Goal: Complete application form

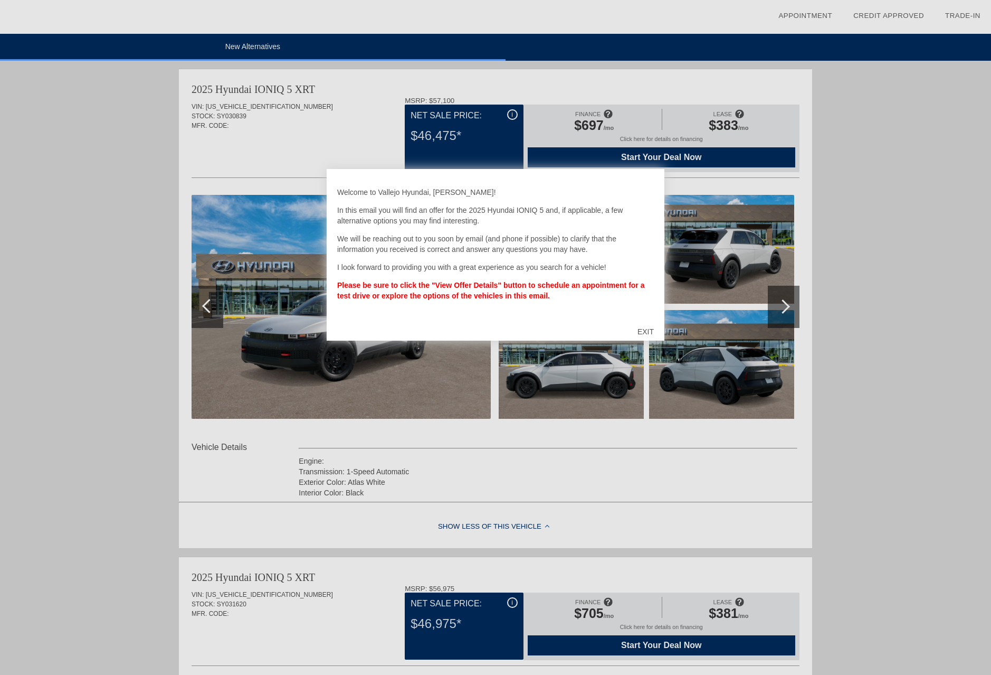
click at [644, 329] on div "EXIT" at bounding box center [645, 332] width 37 height 32
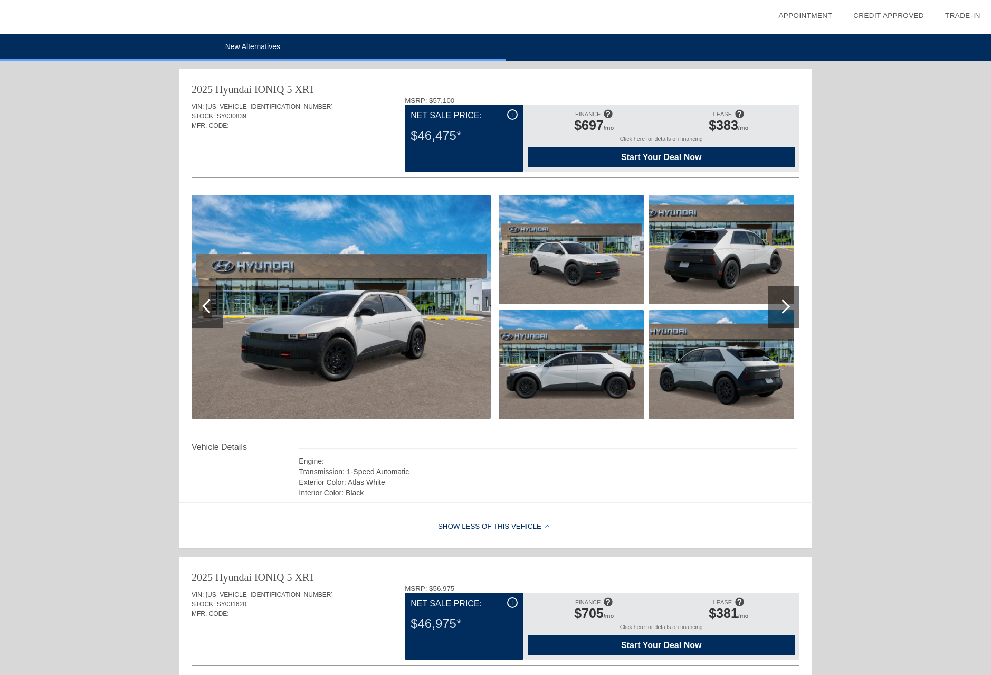
click at [783, 306] on div at bounding box center [783, 306] width 14 height 14
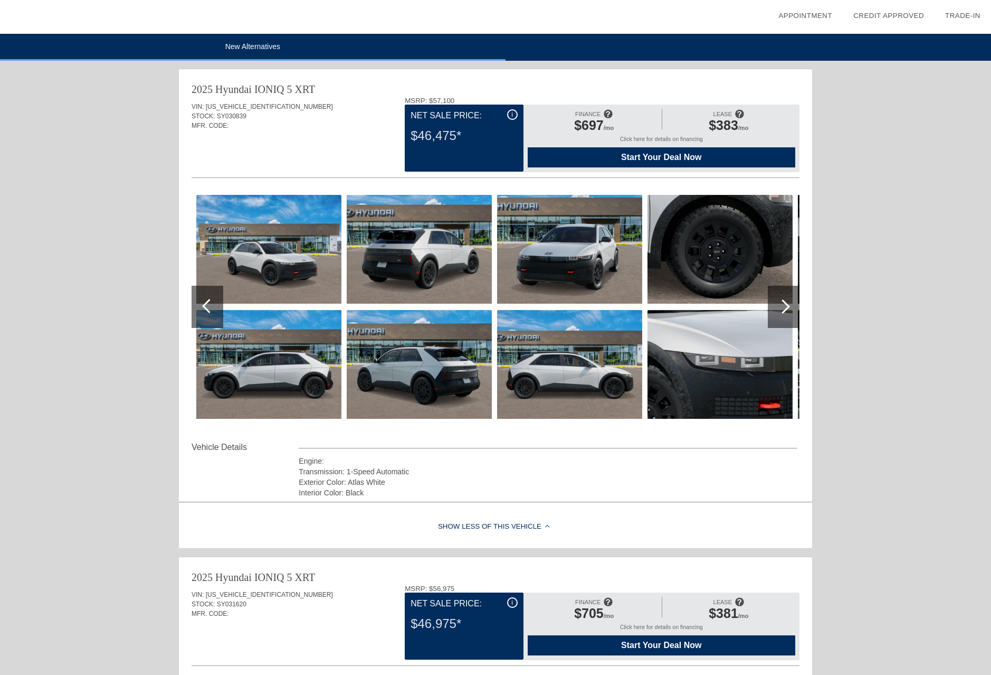
click at [783, 306] on div at bounding box center [783, 306] width 14 height 14
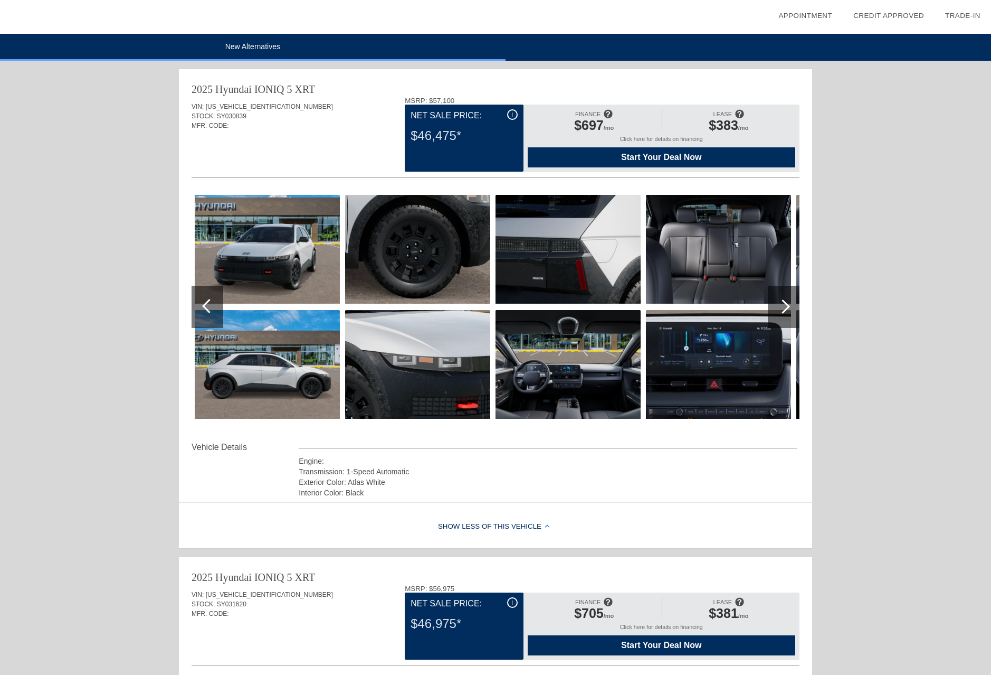
click at [783, 306] on div at bounding box center [783, 306] width 14 height 14
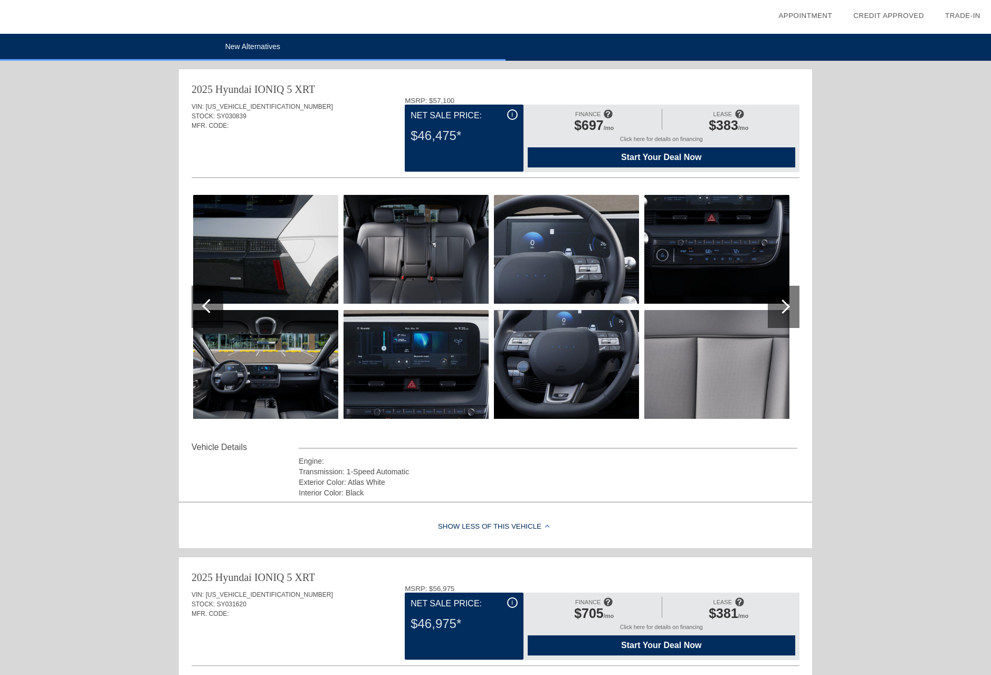
click at [783, 306] on div at bounding box center [783, 306] width 14 height 14
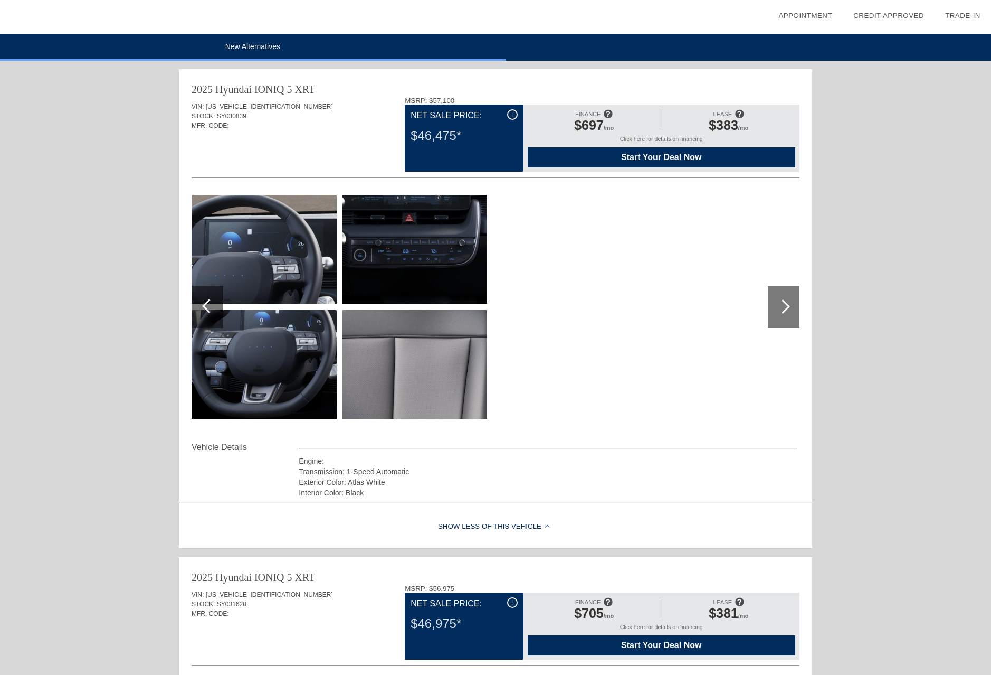
click at [783, 306] on div at bounding box center [783, 306] width 14 height 14
click at [211, 310] on div at bounding box center [209, 306] width 14 height 14
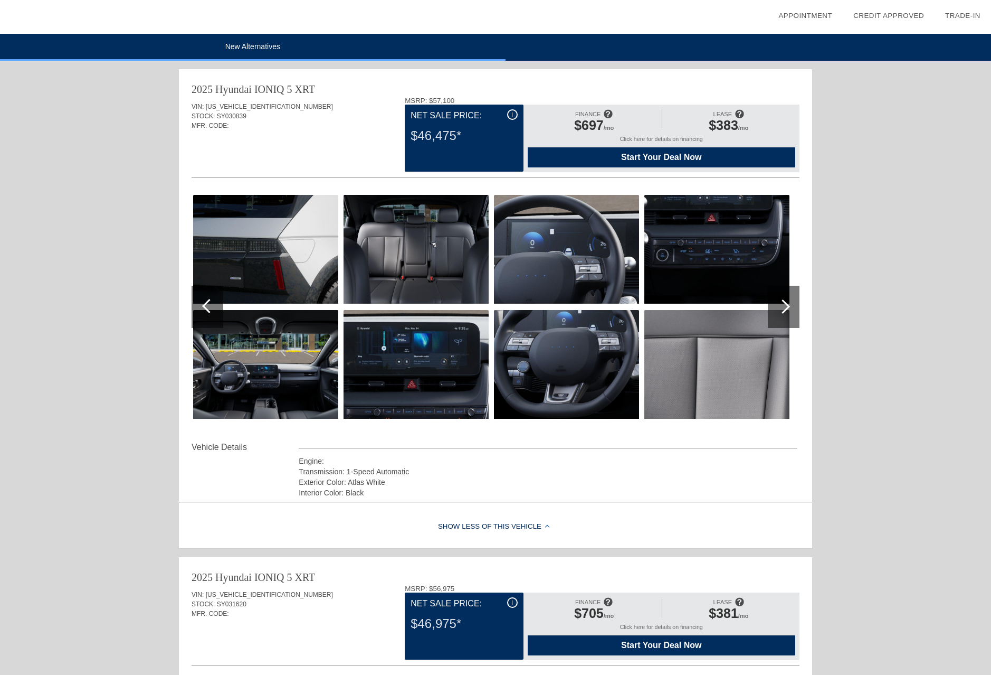
click at [211, 310] on div at bounding box center [209, 306] width 14 height 14
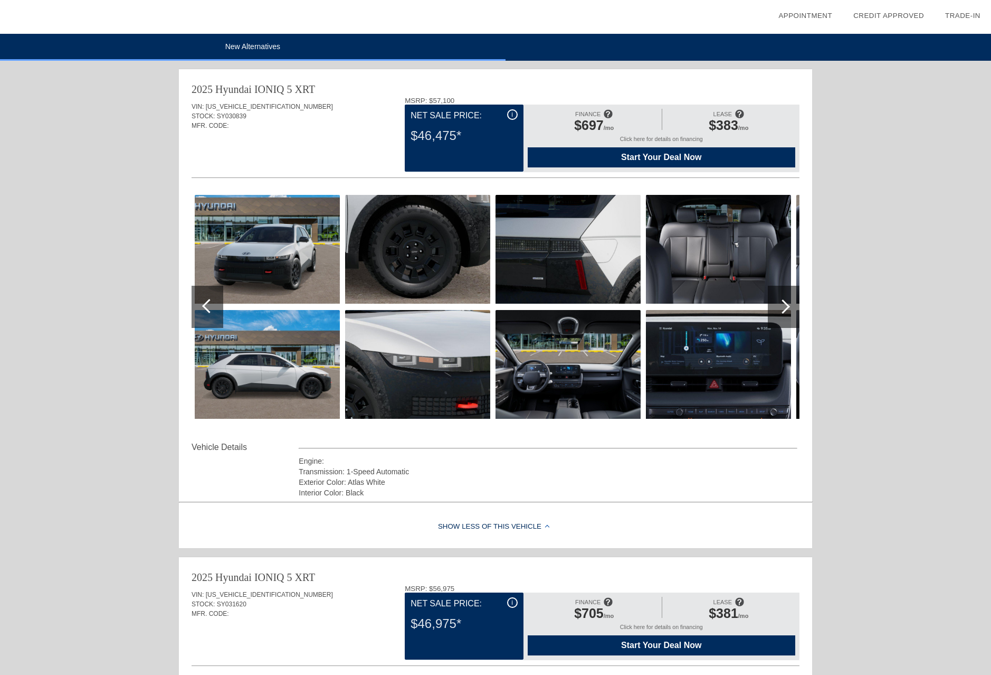
click at [211, 310] on div at bounding box center [209, 306] width 14 height 14
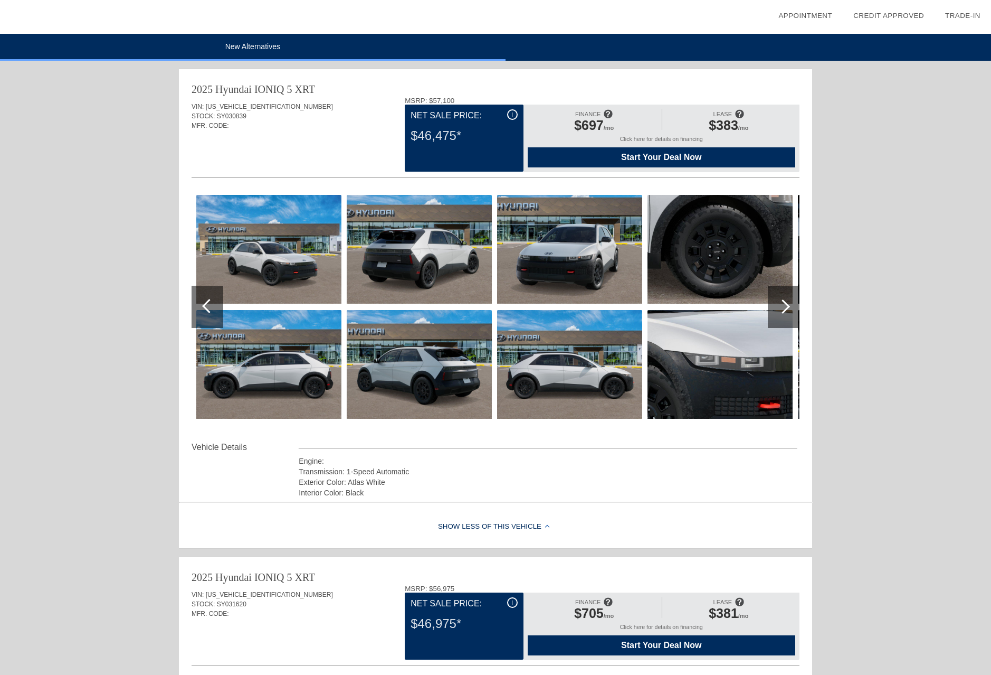
click at [211, 310] on div at bounding box center [209, 306] width 14 height 14
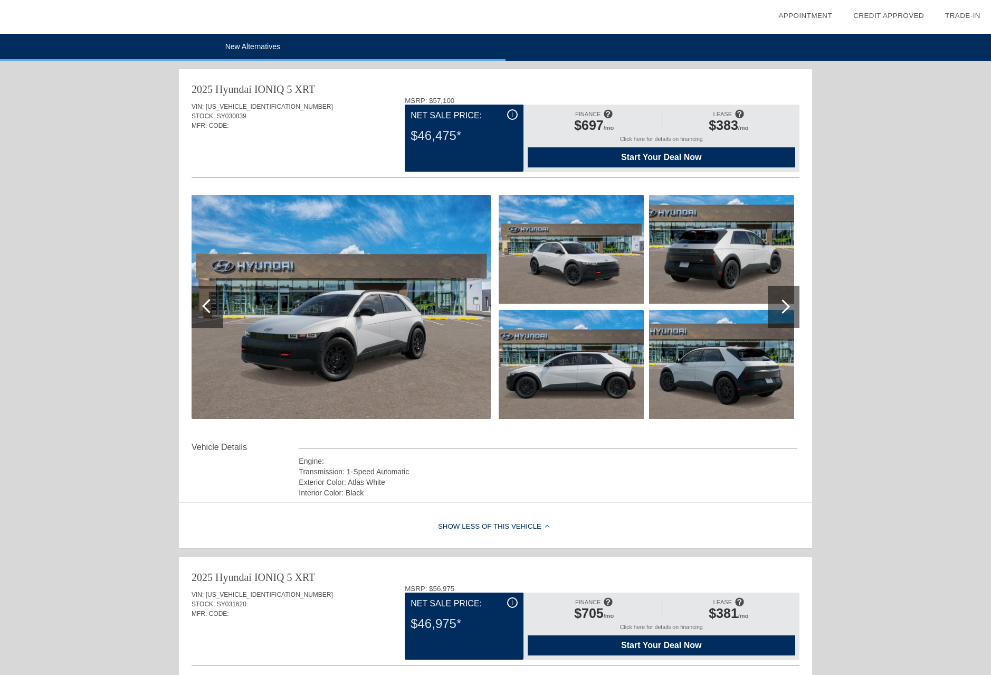
click at [211, 310] on div at bounding box center [209, 306] width 14 height 14
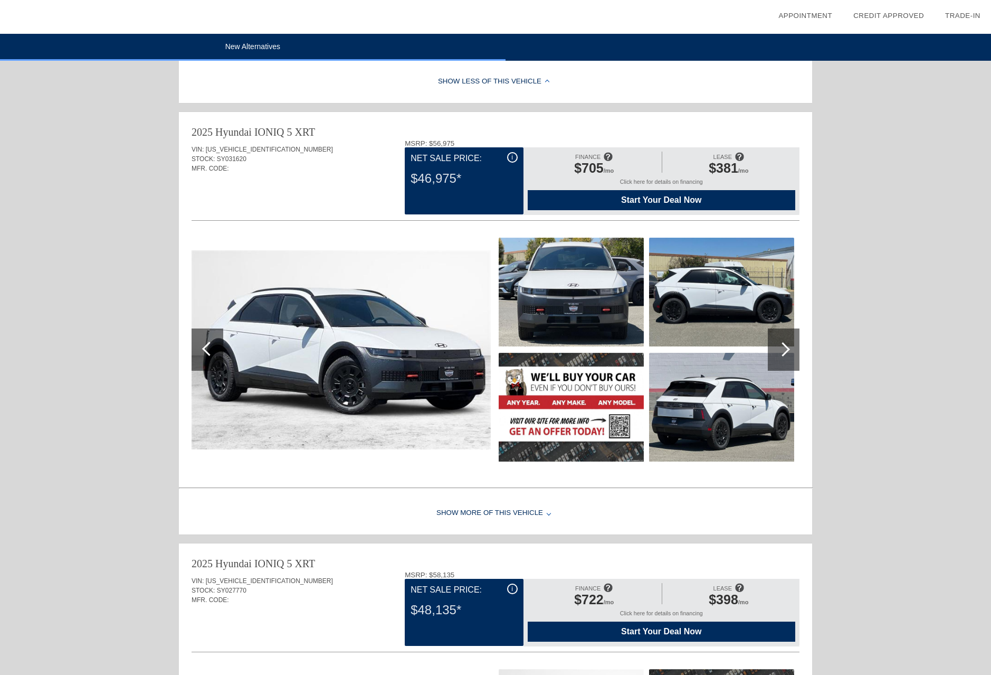
scroll to position [462, 0]
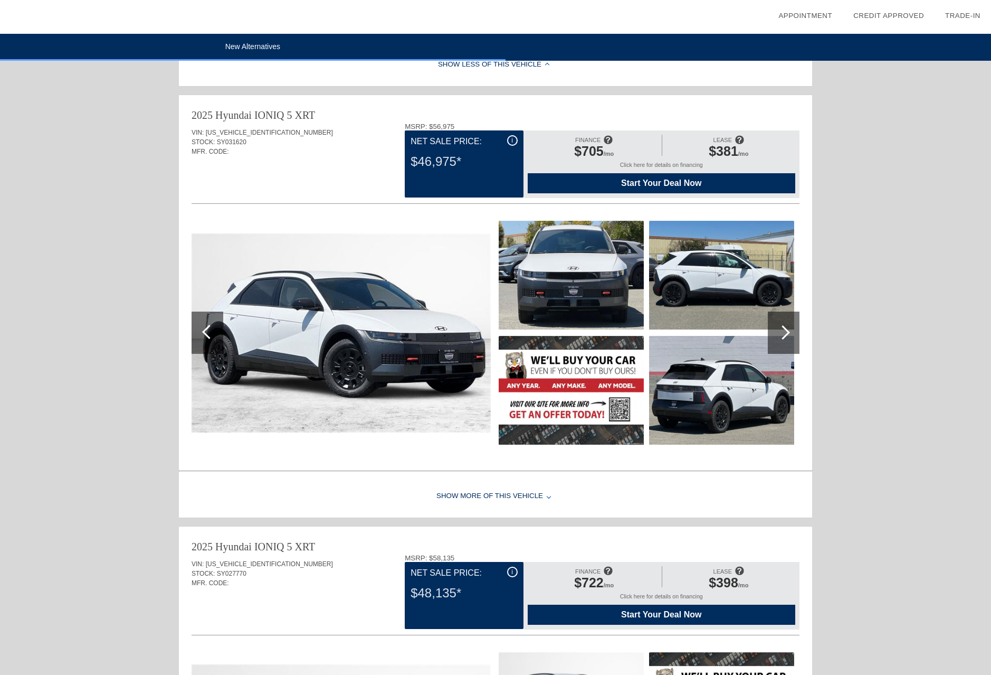
click at [786, 335] on div at bounding box center [783, 332] width 14 height 14
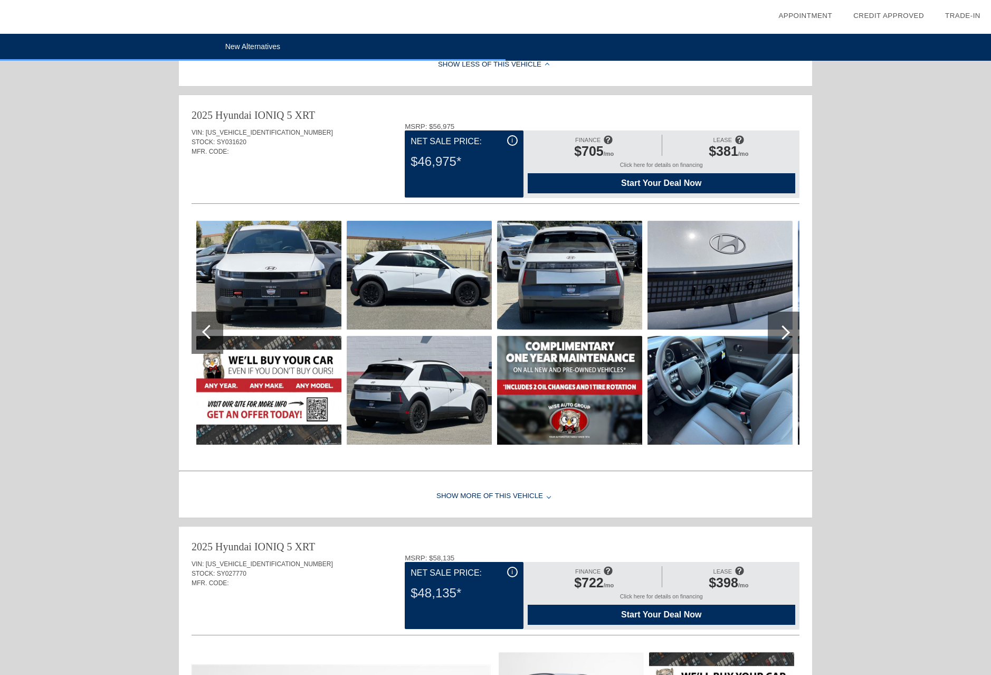
click at [786, 335] on div at bounding box center [783, 332] width 14 height 14
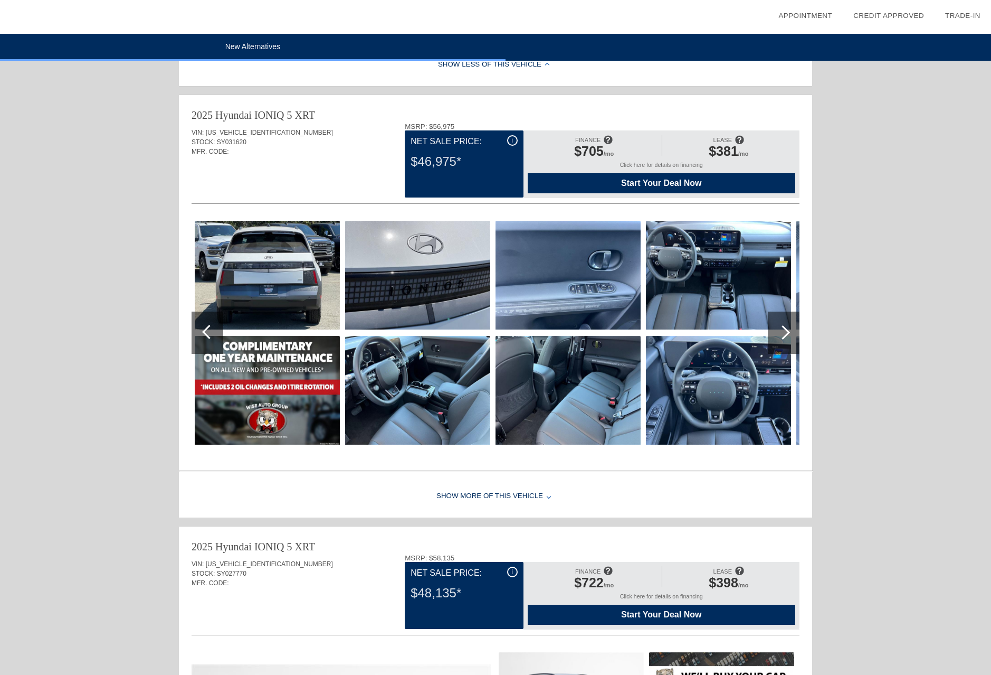
click at [786, 335] on div at bounding box center [783, 332] width 14 height 14
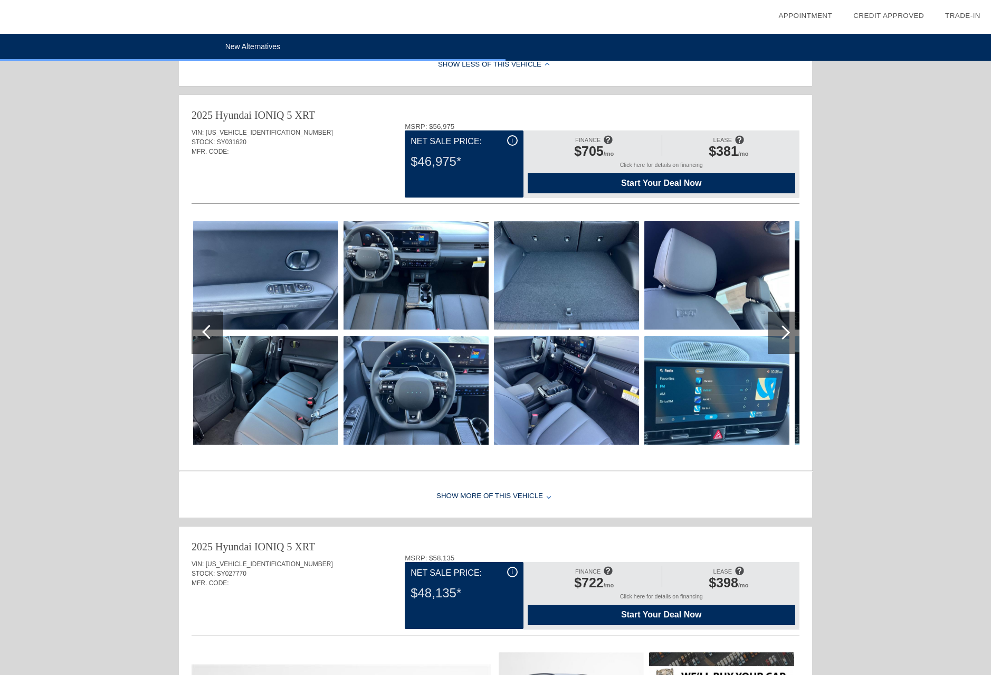
click at [786, 335] on div at bounding box center [783, 332] width 14 height 14
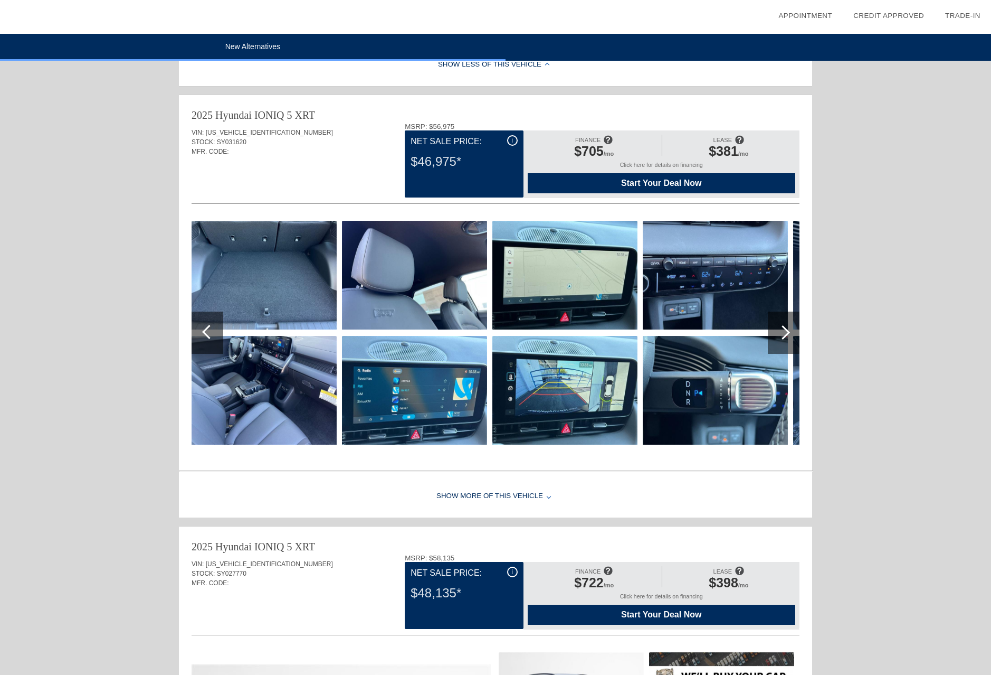
click at [786, 335] on div at bounding box center [783, 332] width 14 height 14
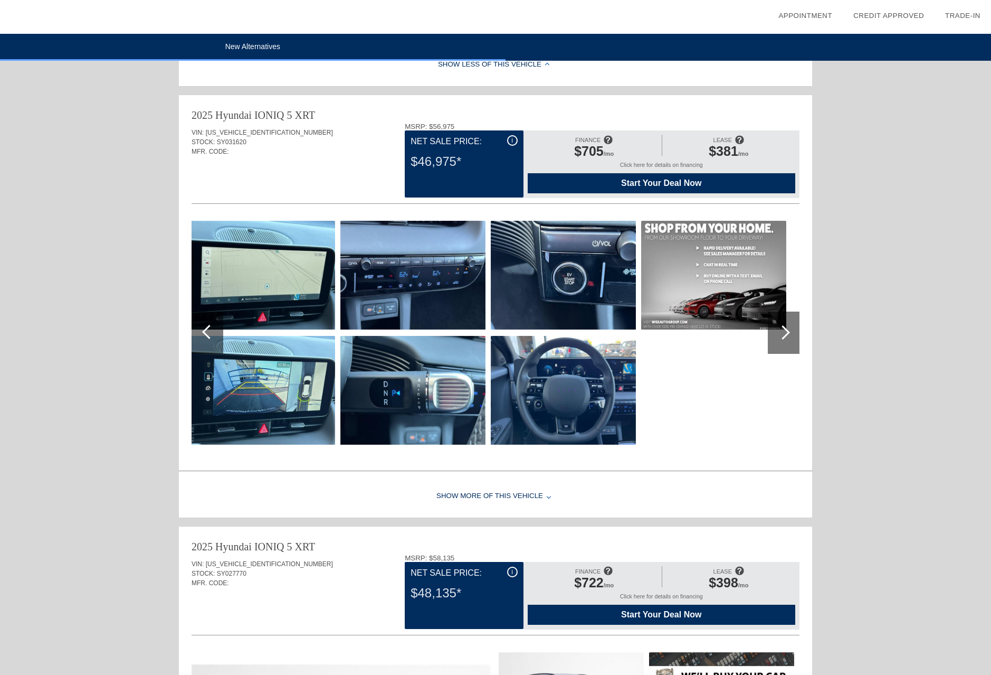
click at [786, 335] on div at bounding box center [783, 332] width 14 height 14
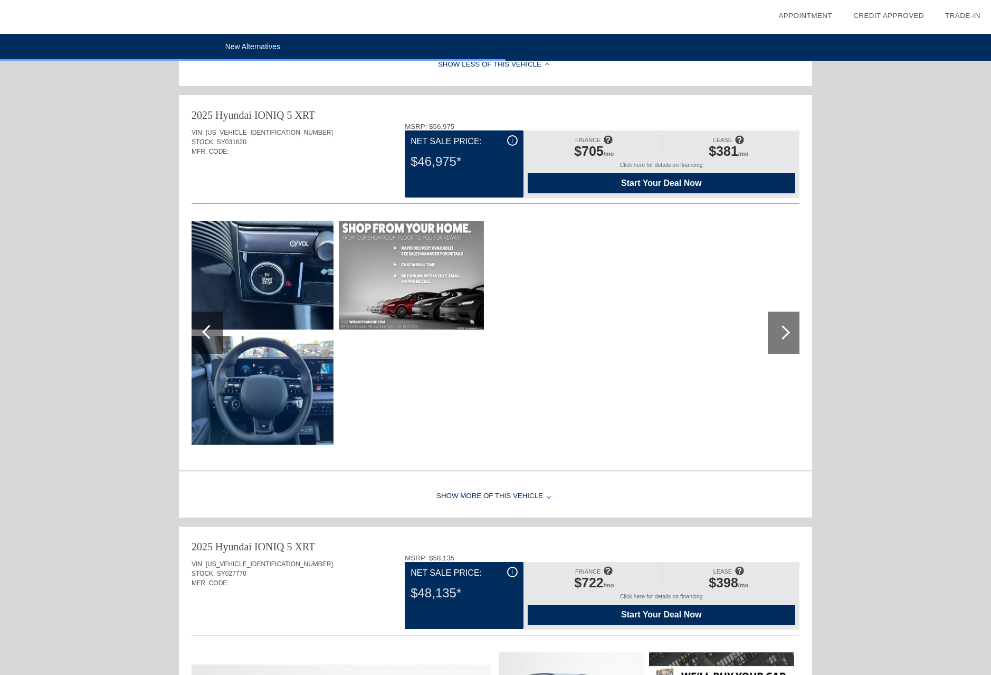
click at [203, 333] on div at bounding box center [209, 332] width 14 height 14
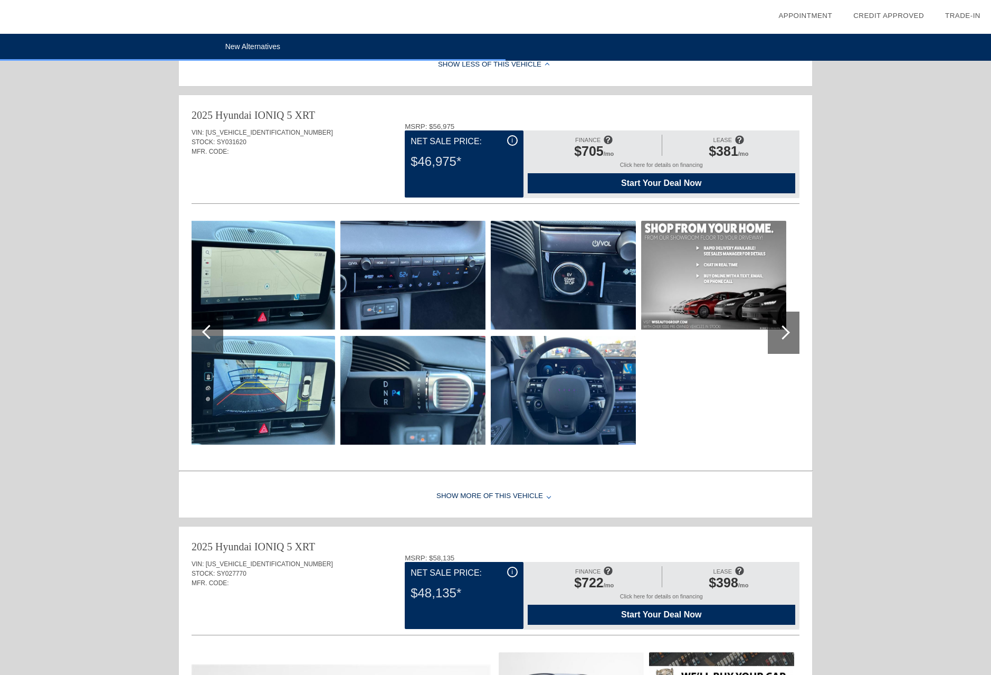
click at [203, 333] on div at bounding box center [209, 332] width 14 height 14
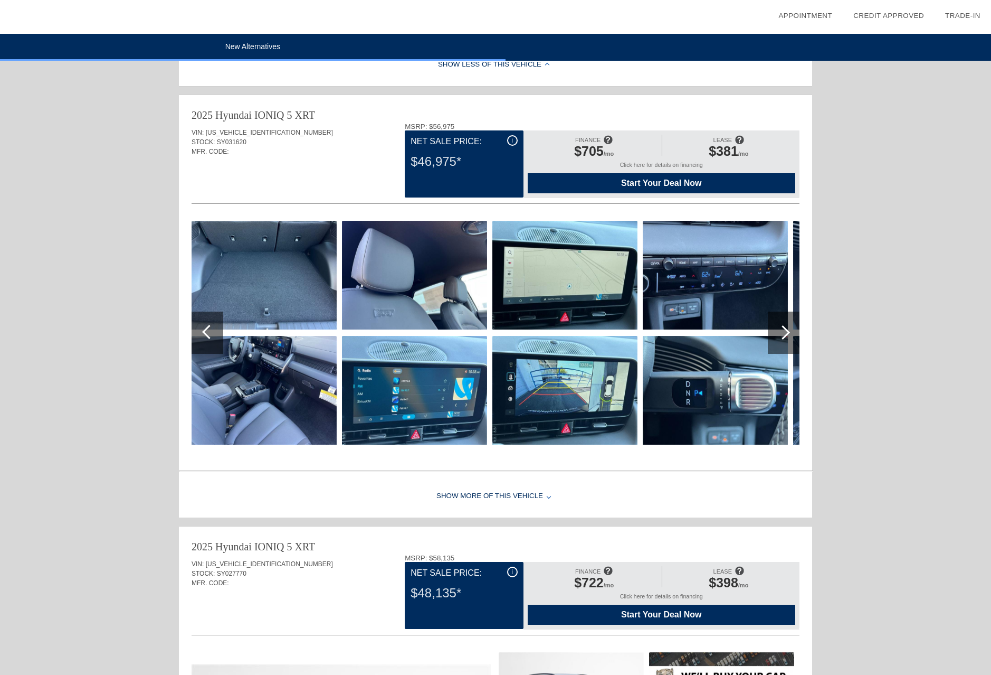
click at [203, 333] on div at bounding box center [209, 332] width 14 height 14
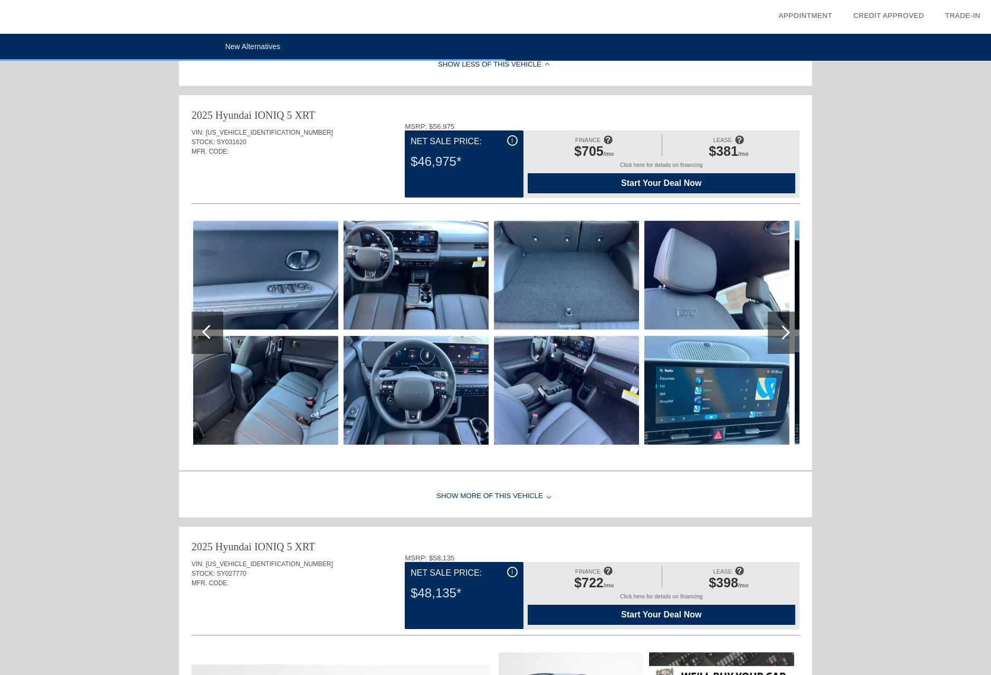
click at [203, 333] on div at bounding box center [209, 332] width 14 height 14
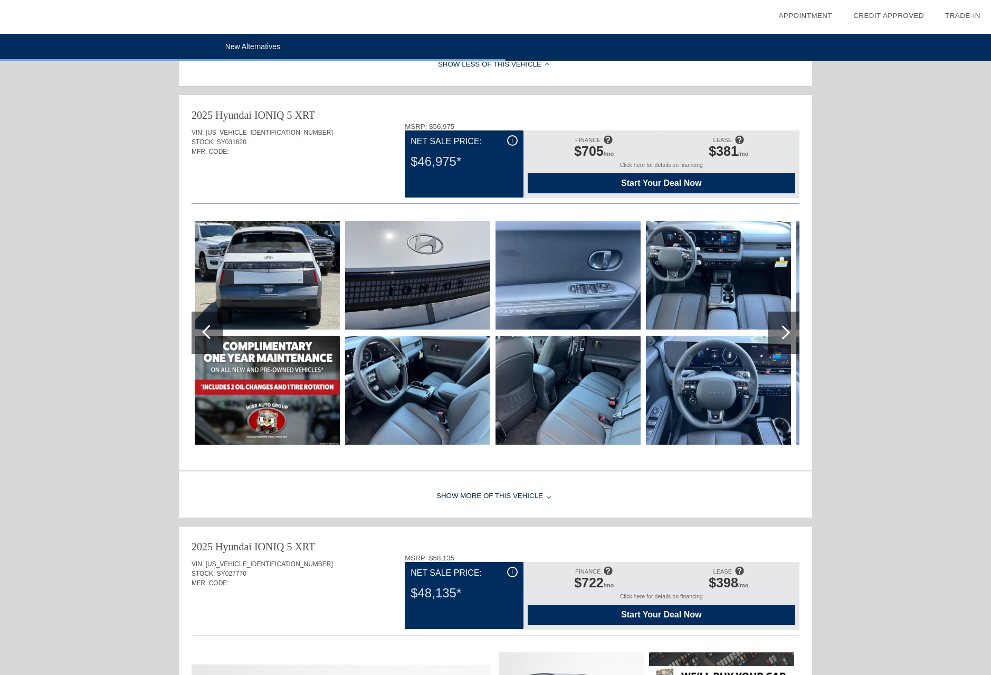
click at [203, 333] on div at bounding box center [209, 332] width 14 height 14
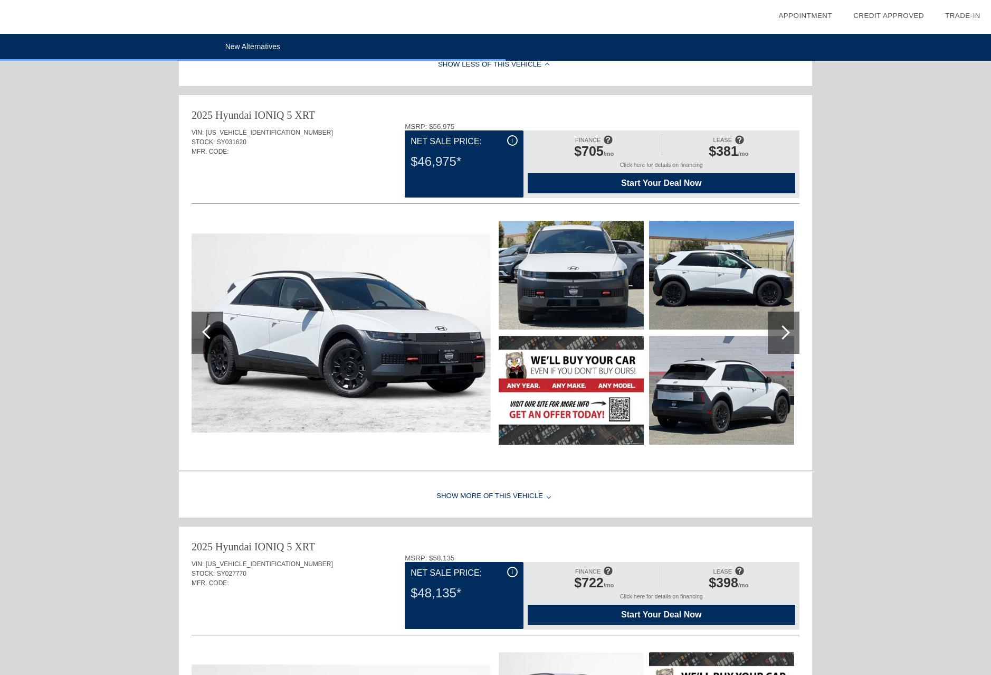
click at [203, 333] on div at bounding box center [209, 332] width 14 height 14
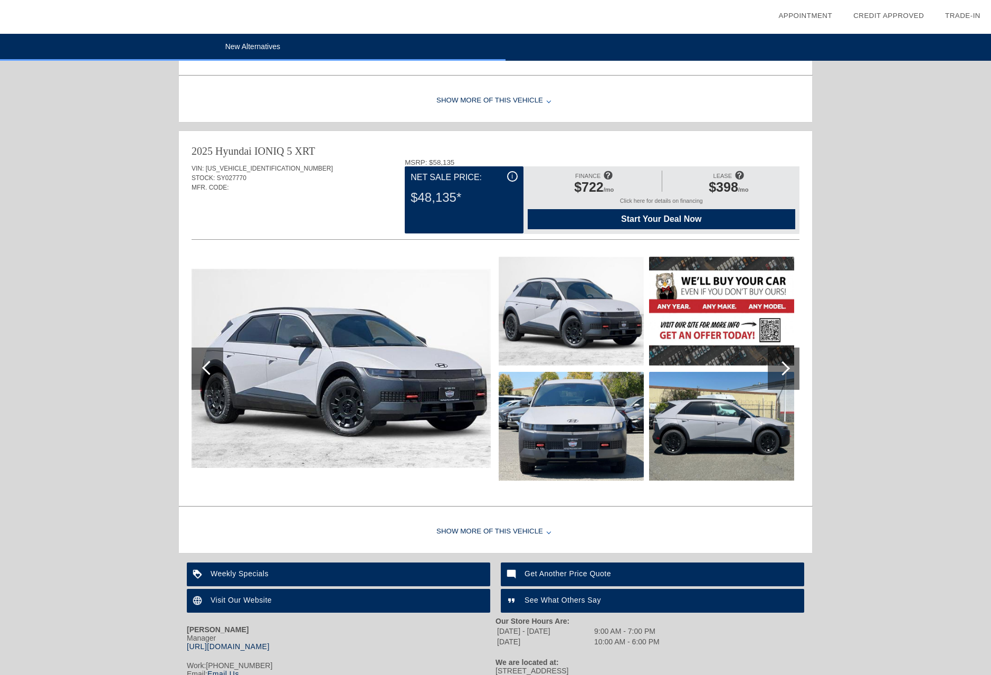
scroll to position [858, 0]
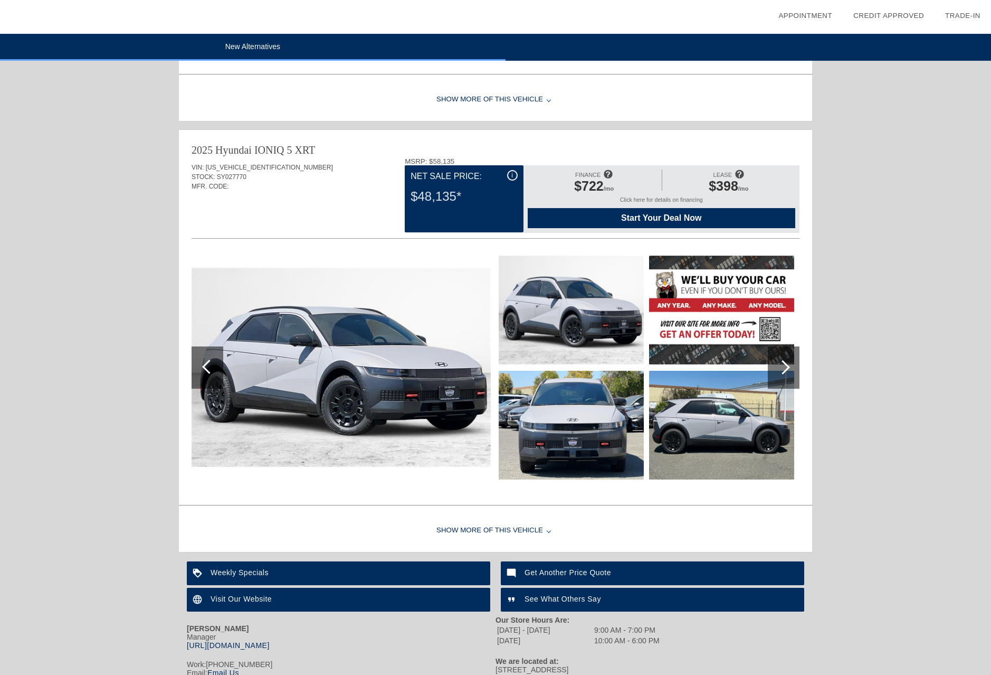
click at [780, 364] on div at bounding box center [783, 367] width 14 height 14
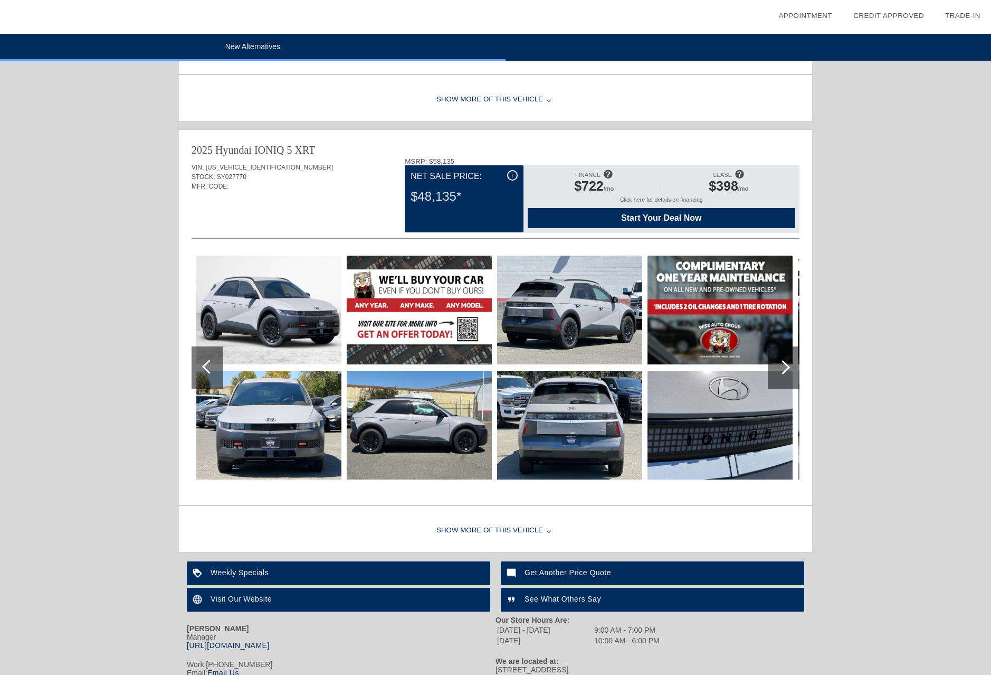
click at [780, 364] on div at bounding box center [783, 367] width 14 height 14
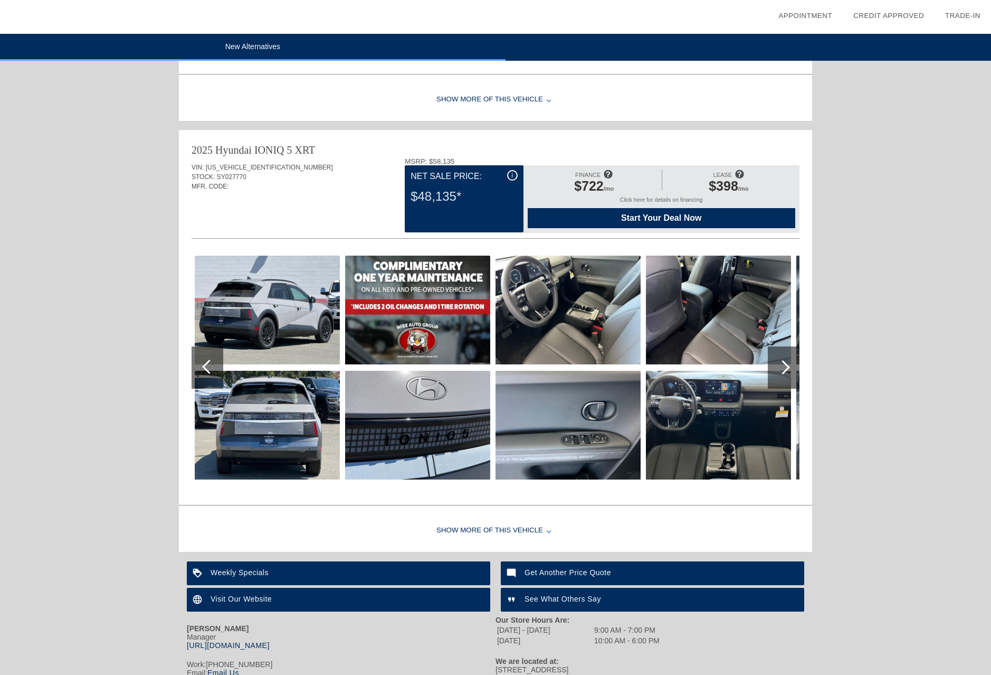
click at [780, 364] on div at bounding box center [783, 367] width 14 height 14
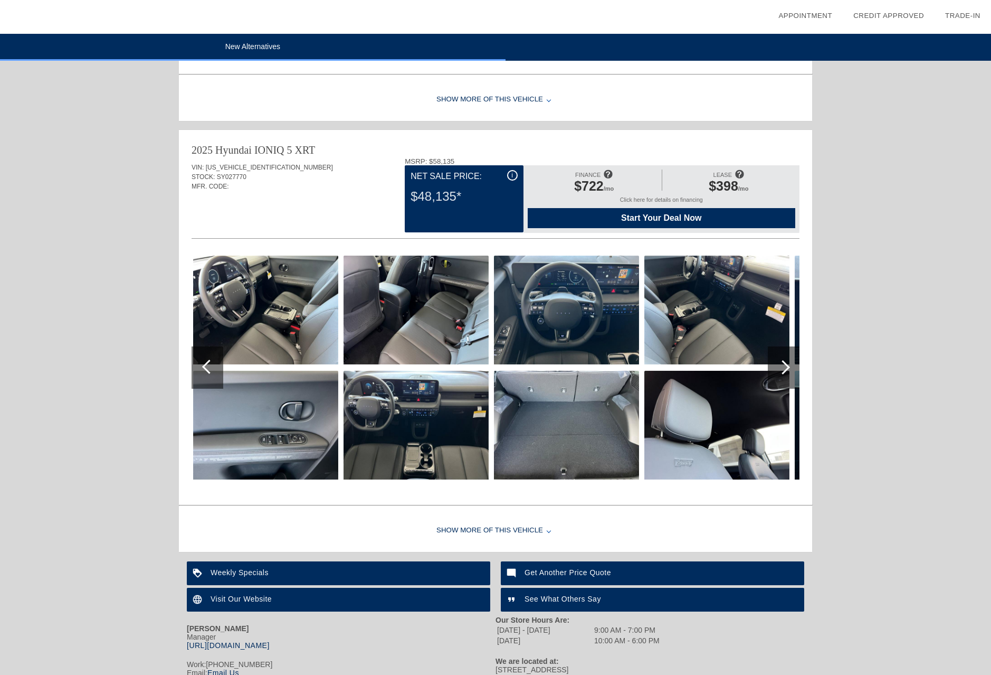
click at [780, 364] on div at bounding box center [783, 367] width 14 height 14
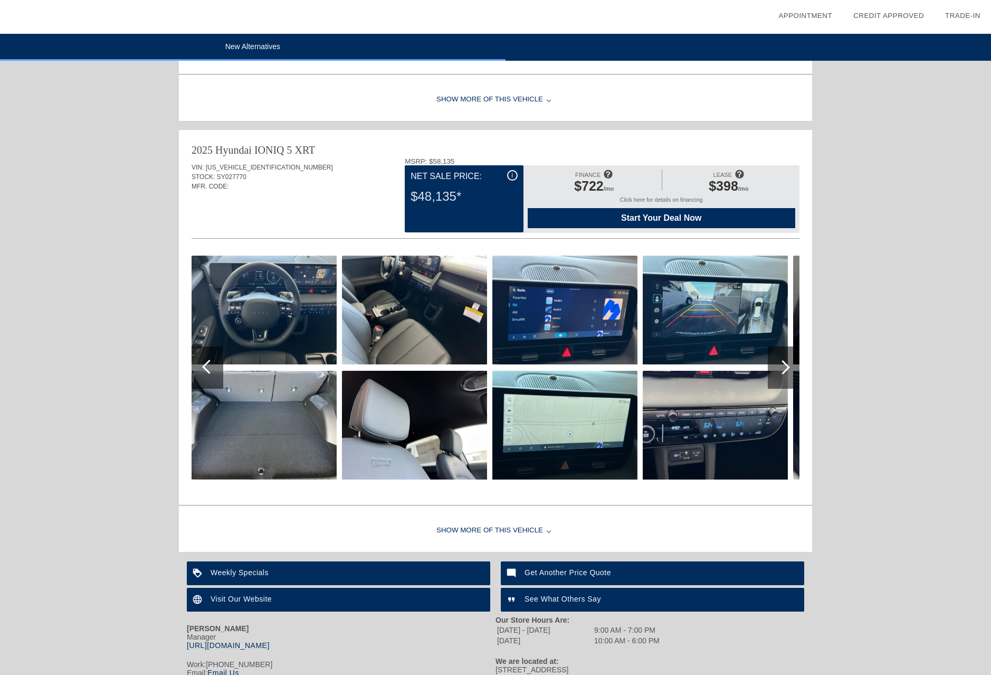
click at [780, 364] on div at bounding box center [783, 367] width 14 height 14
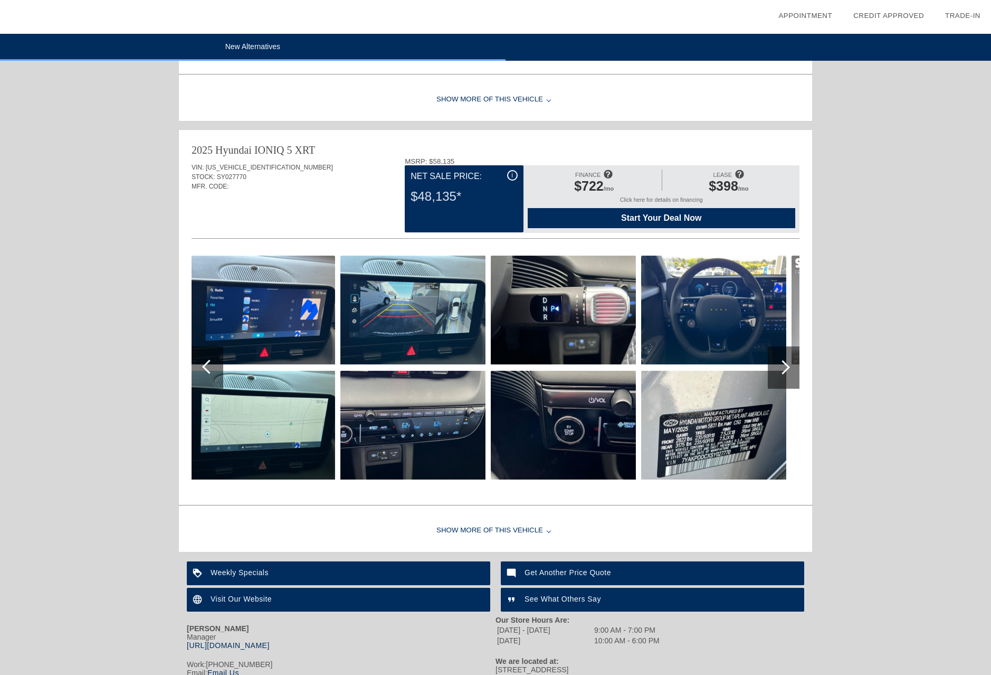
click at [780, 364] on div at bounding box center [783, 367] width 14 height 14
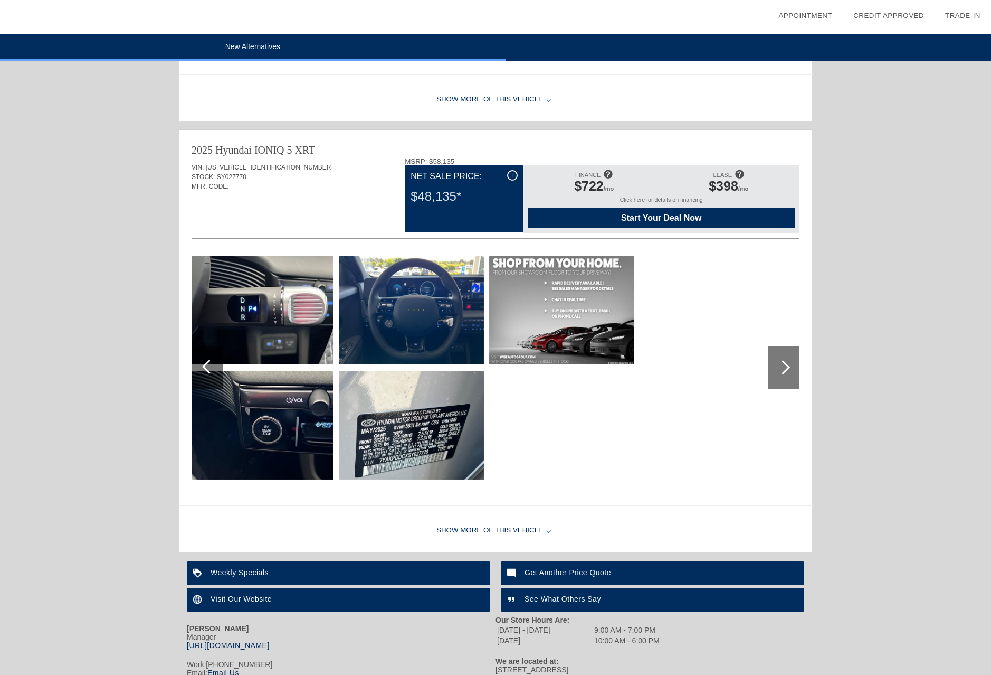
click at [780, 364] on div at bounding box center [783, 367] width 14 height 14
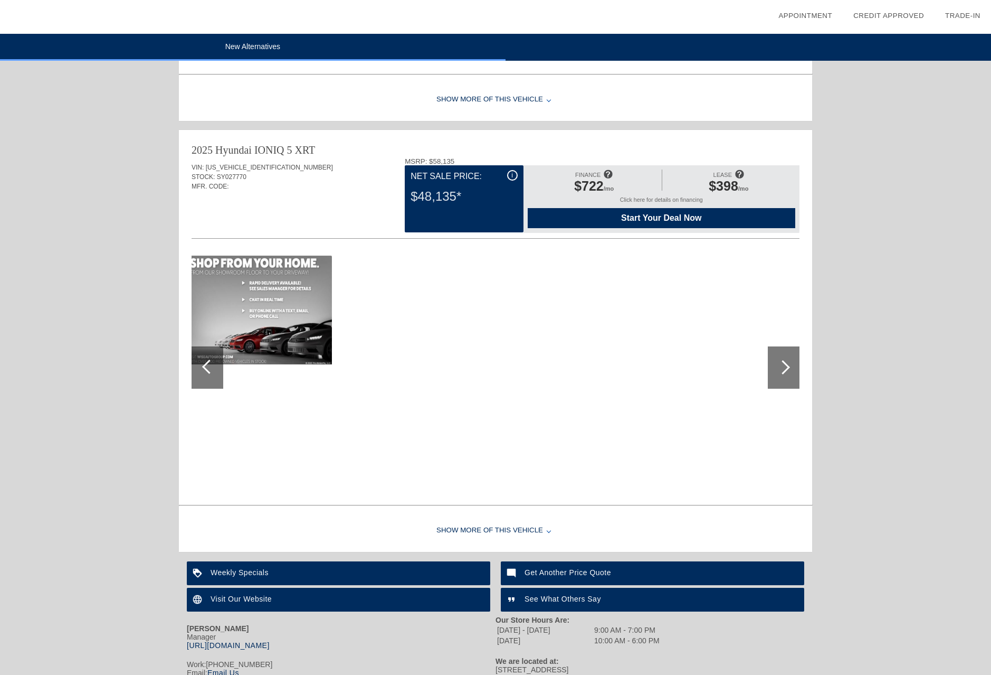
click at [210, 371] on div at bounding box center [209, 367] width 14 height 14
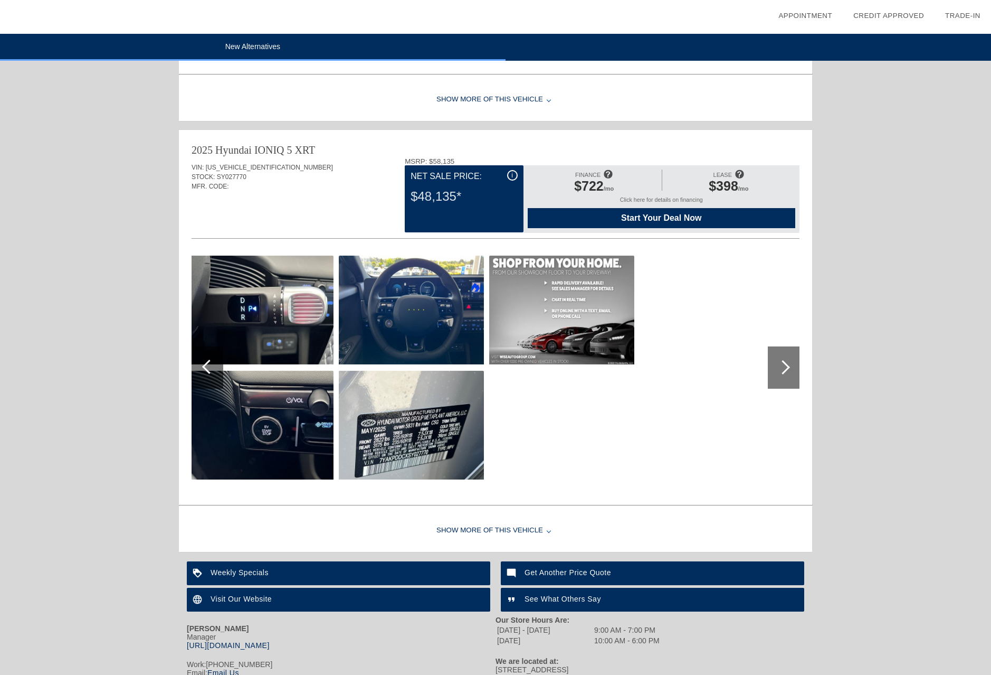
click at [210, 371] on div at bounding box center [209, 367] width 14 height 14
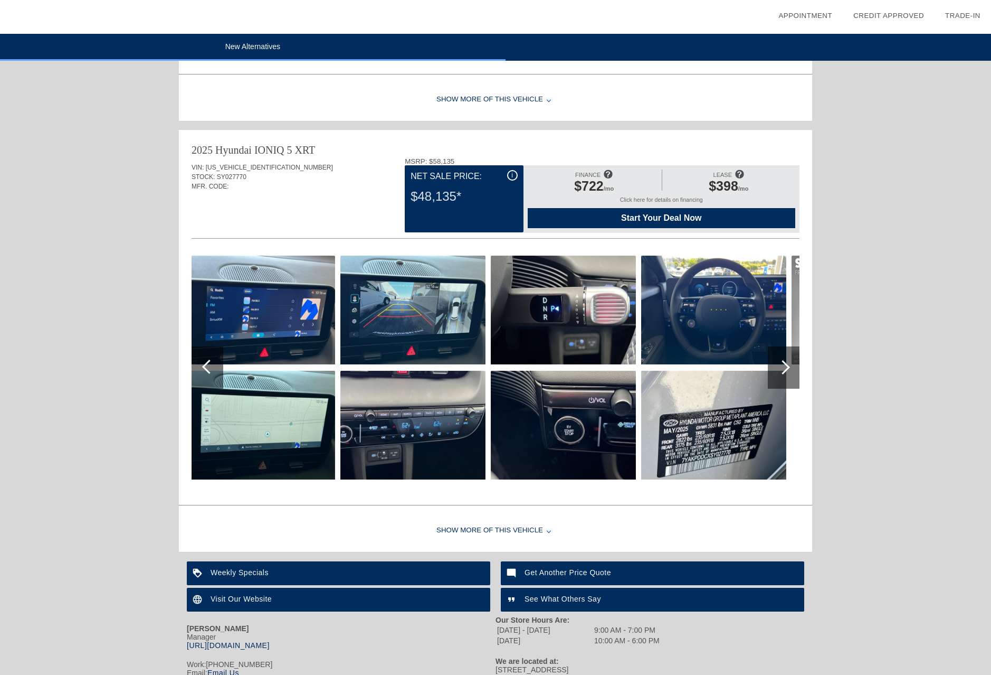
click at [210, 371] on div at bounding box center [209, 367] width 14 height 14
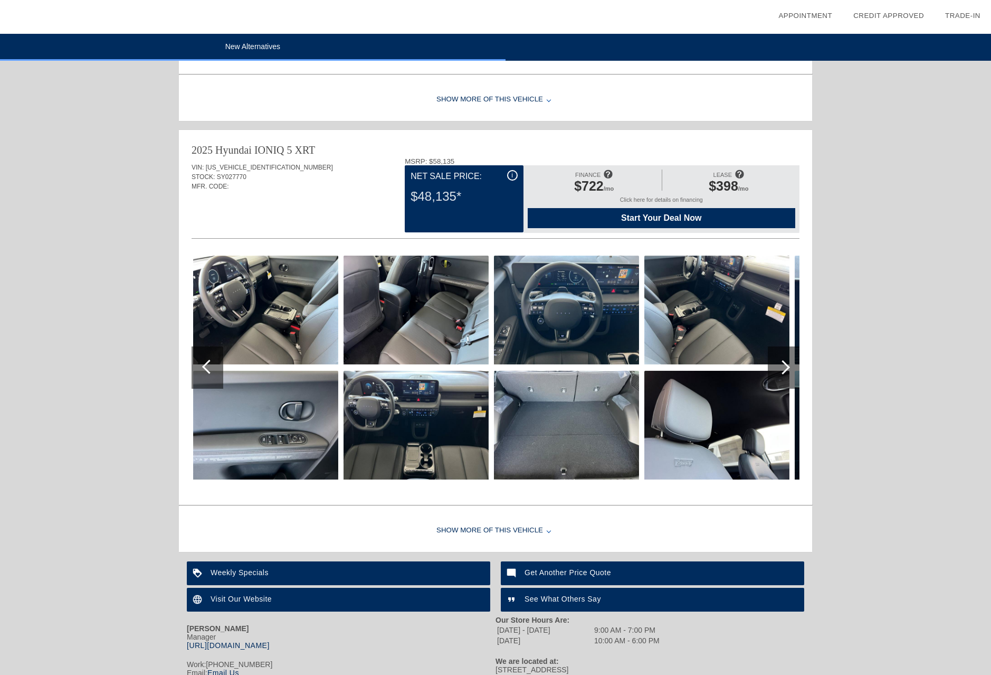
click at [210, 371] on div at bounding box center [209, 367] width 14 height 14
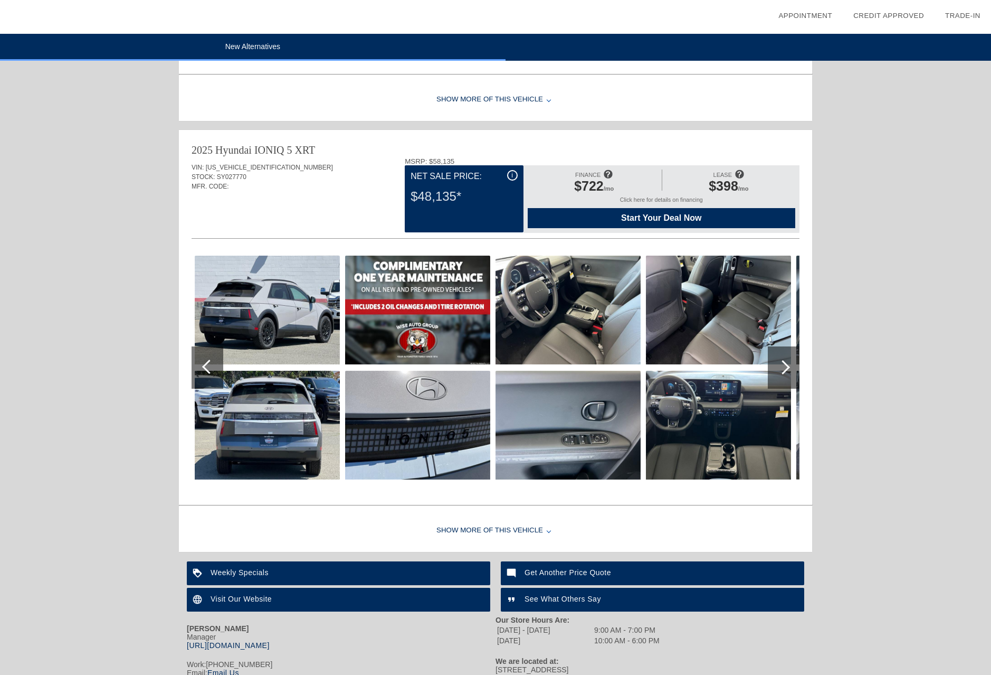
click at [210, 371] on div at bounding box center [209, 367] width 14 height 14
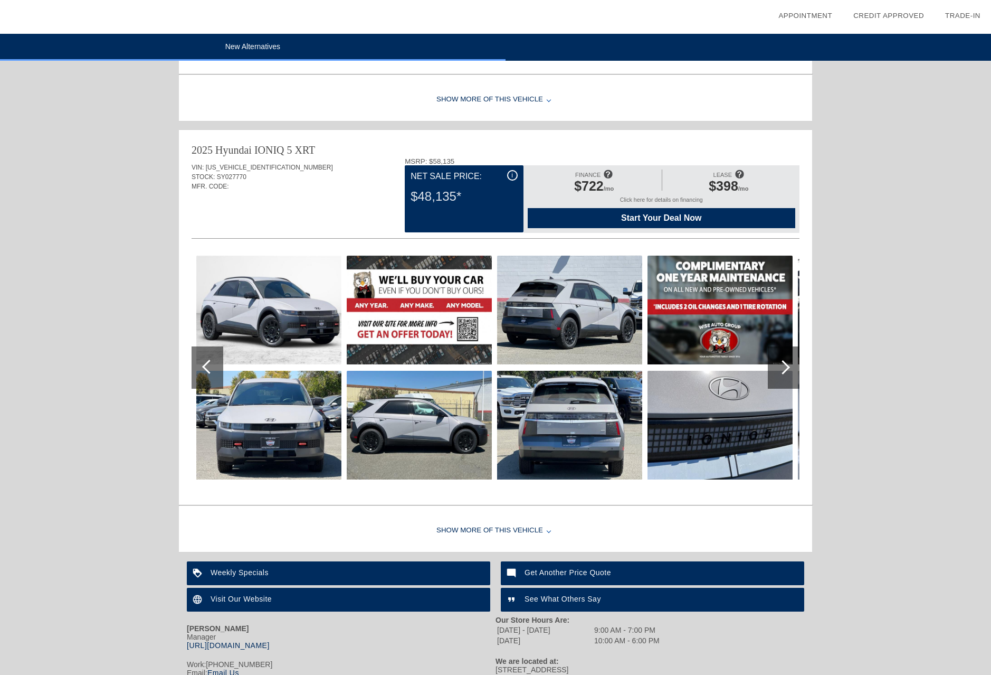
click at [210, 371] on div at bounding box center [209, 367] width 14 height 14
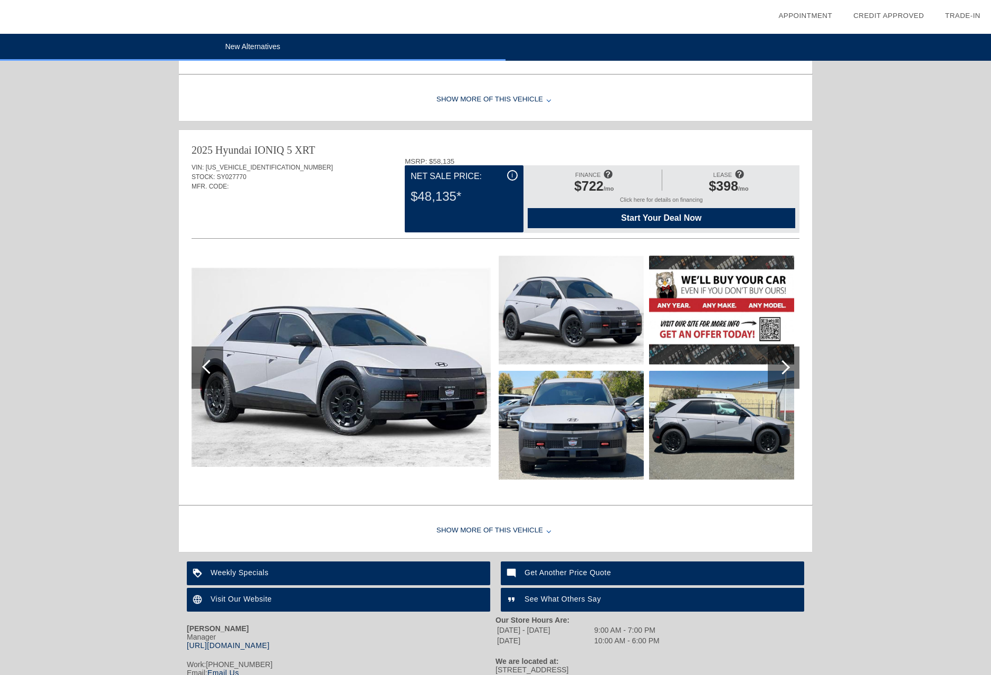
click at [210, 371] on div at bounding box center [209, 367] width 14 height 14
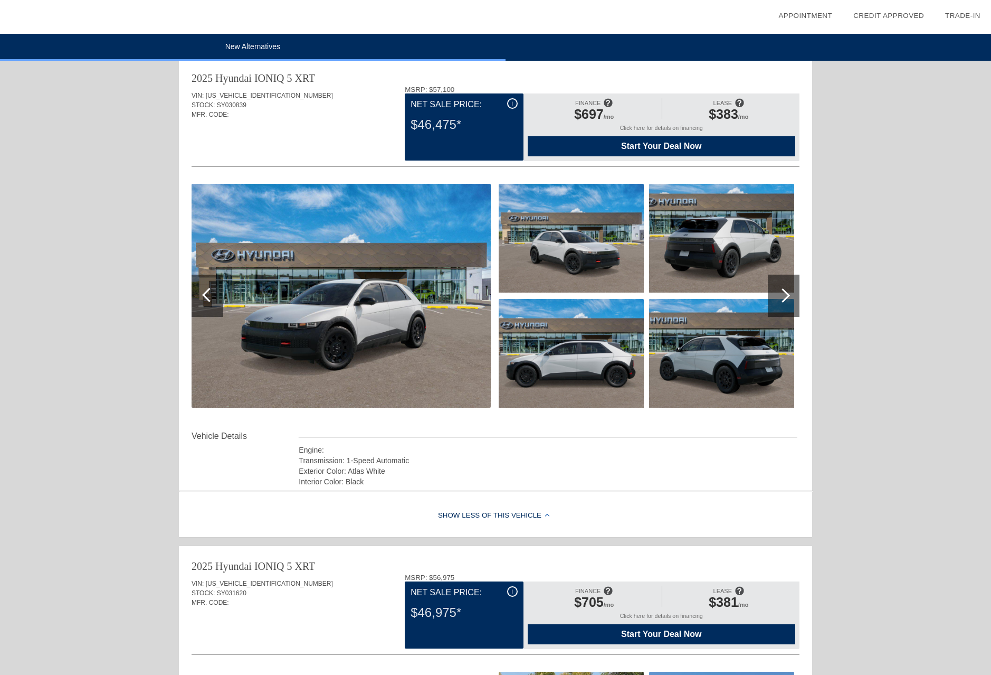
scroll to position [0, 0]
